Goal: Navigation & Orientation: Find specific page/section

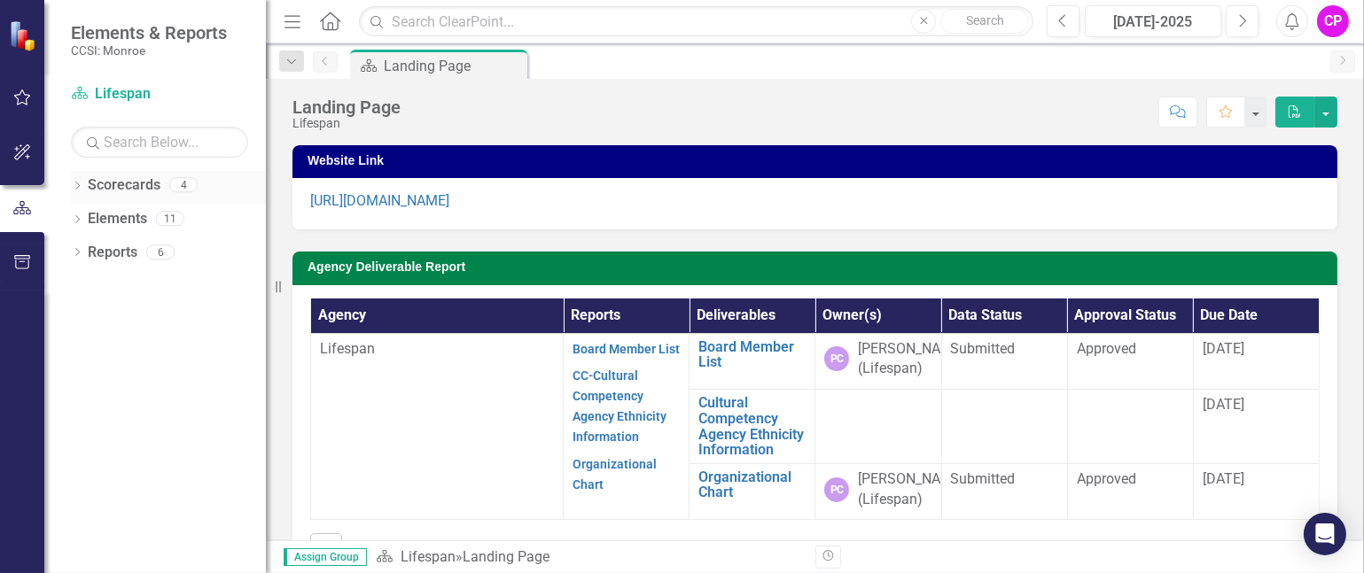
click at [79, 187] on icon "Dropdown" at bounding box center [77, 188] width 12 height 10
click at [128, 209] on link "Lifespan" at bounding box center [181, 219] width 168 height 20
click at [124, 219] on link "Lifespan" at bounding box center [181, 219] width 168 height 20
click at [84, 213] on icon "Dropdown" at bounding box center [86, 218] width 13 height 11
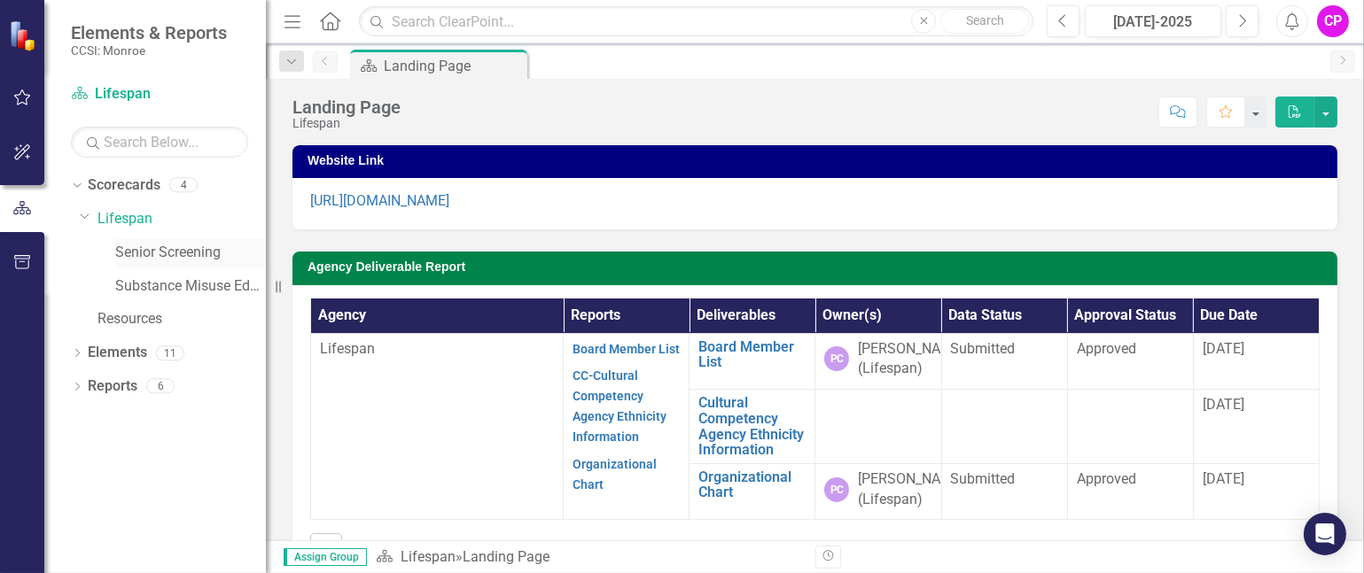
click at [203, 245] on link "Senior Screening" at bounding box center [190, 253] width 151 height 20
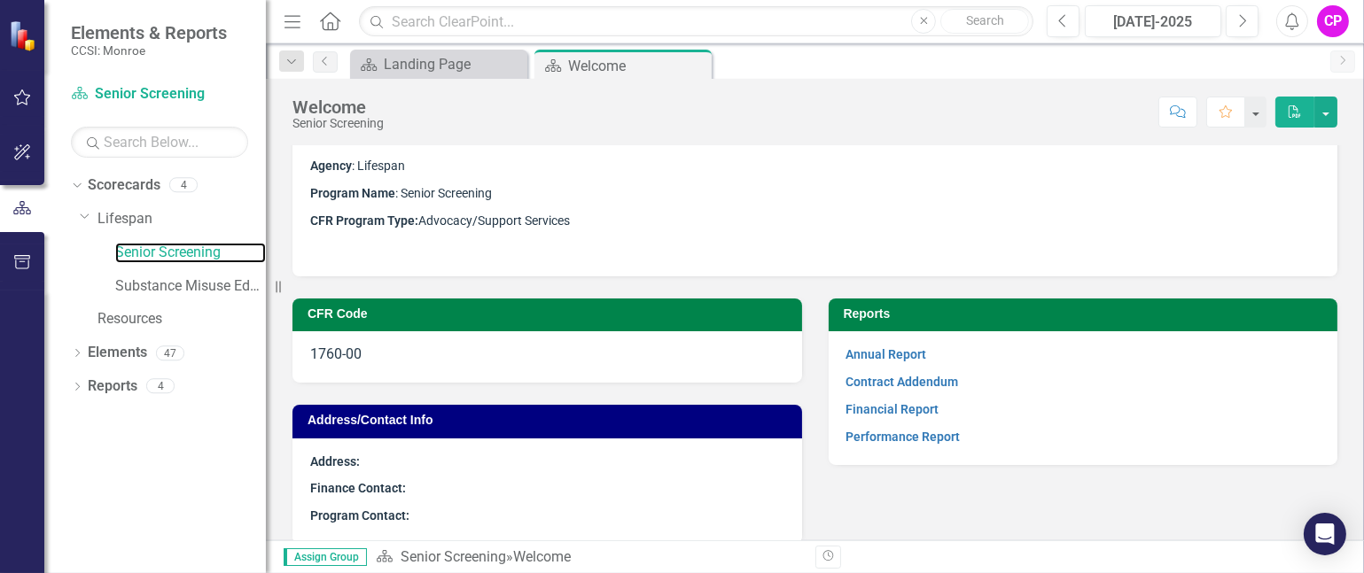
scroll to position [55, 0]
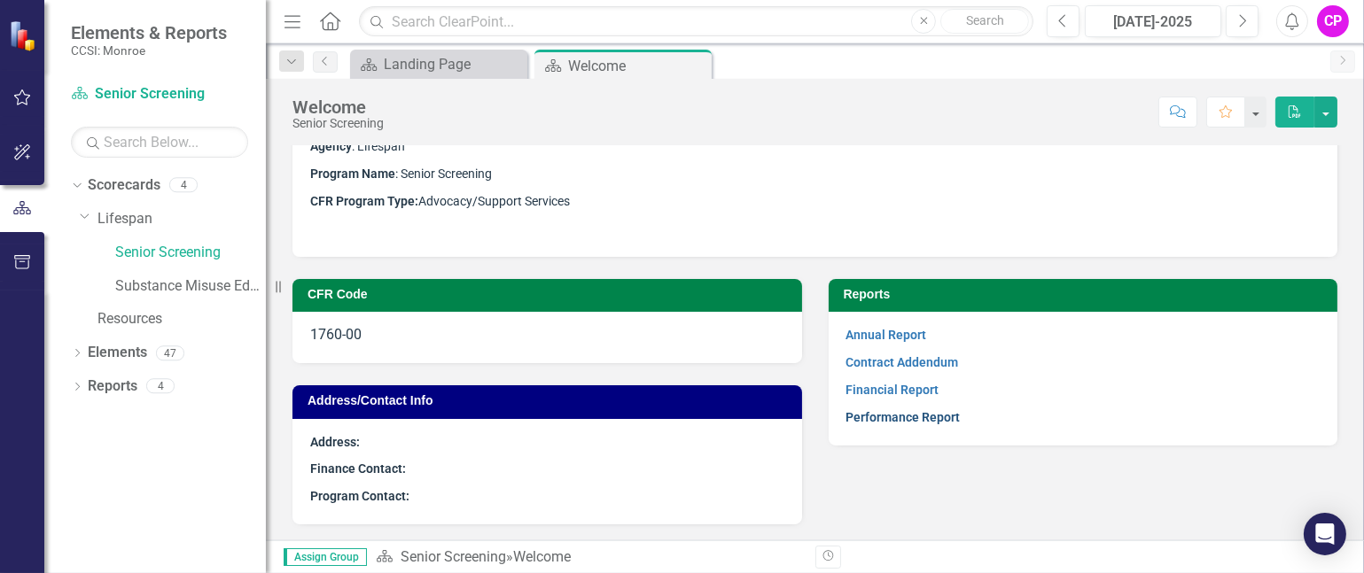
click at [937, 415] on link "Performance Report" at bounding box center [903, 417] width 114 height 14
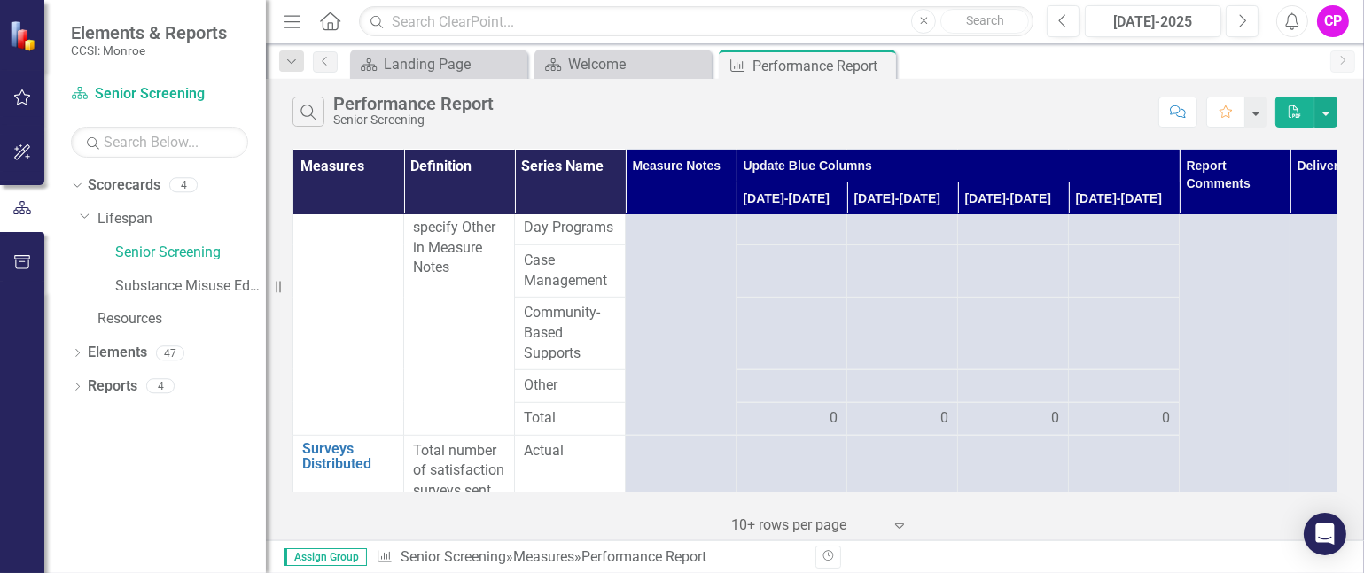
scroll to position [1772, 0]
